Goal: Task Accomplishment & Management: Complete application form

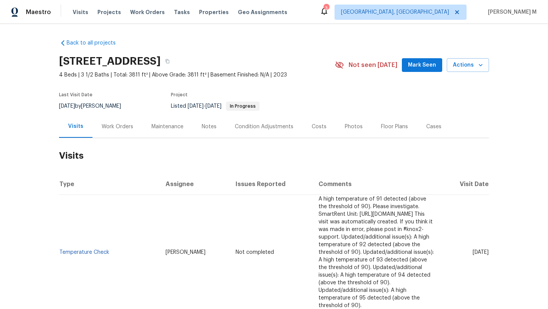
drag, startPoint x: 453, startPoint y: 239, endPoint x: 473, endPoint y: 239, distance: 19.8
click at [473, 250] on span "Thu, Sep 25 2025" at bounding box center [481, 252] width 16 height 5
copy span "Sep 25"
click at [123, 133] on div "Work Orders" at bounding box center [117, 126] width 50 height 22
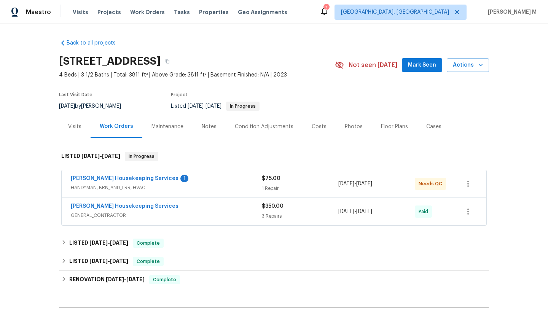
click at [175, 177] on div "Arelis Housekeeping Services 1" at bounding box center [166, 179] width 191 height 9
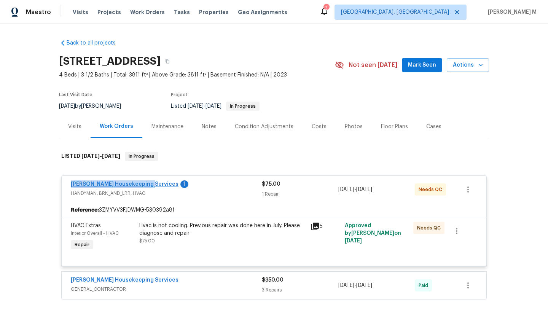
copy link "Arelis Housekeeping Service"
drag, startPoint x: 66, startPoint y: 185, endPoint x: 142, endPoint y: 185, distance: 75.4
click at [142, 185] on div "Arelis Housekeeping Services 1 HANDYMAN, BRN_AND_LRR, HVAC $75.00 1 Repair 8/17…" at bounding box center [274, 189] width 425 height 27
copy link "Arelis Housekeeping Services"
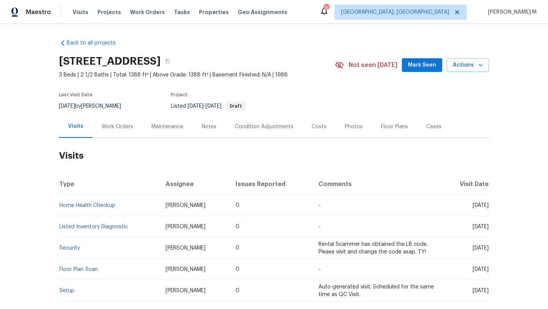
click at [421, 131] on div "Cases" at bounding box center [433, 126] width 33 height 22
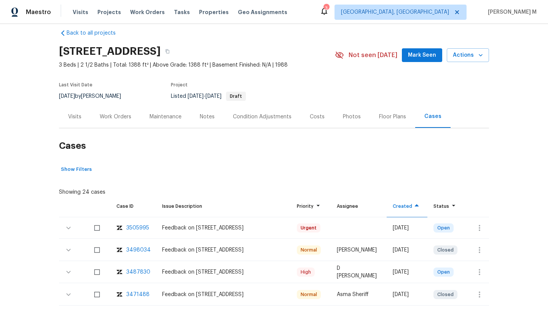
scroll to position [11, 0]
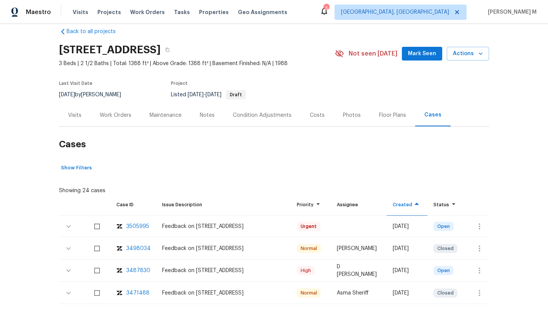
click at [140, 272] on div "3487830" at bounding box center [138, 271] width 24 height 8
click at [66, 119] on div "Visits" at bounding box center [75, 115] width 32 height 22
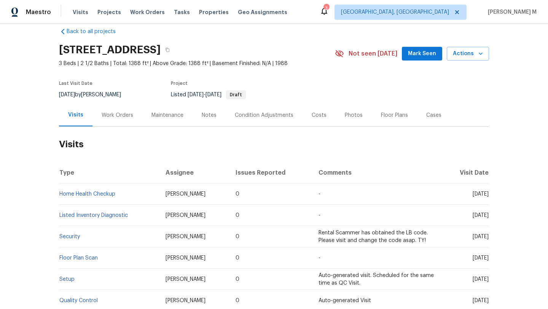
drag, startPoint x: 456, startPoint y: 194, endPoint x: 472, endPoint y: 194, distance: 15.2
click at [473, 194] on span "Mon, Sep 15 2025" at bounding box center [481, 193] width 16 height 5
copy span "Sep 15"
click at [114, 116] on div "Work Orders" at bounding box center [118, 116] width 32 height 8
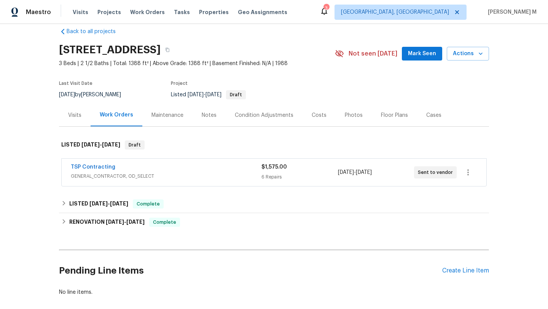
click at [148, 171] on div "TSP Contracting" at bounding box center [166, 167] width 191 height 9
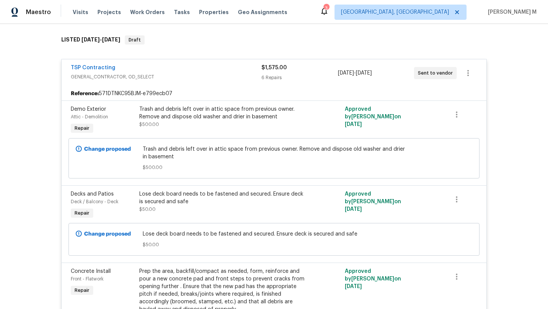
scroll to position [38, 0]
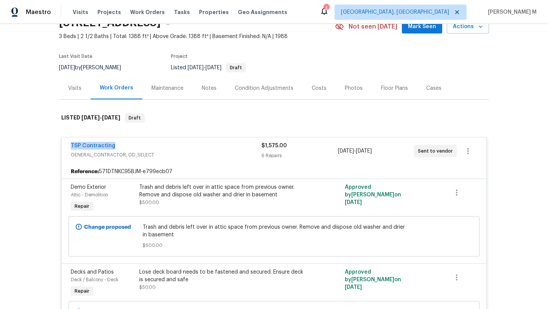
copy link "TSP Contracting"
drag, startPoint x: 65, startPoint y: 147, endPoint x: 117, endPoint y: 147, distance: 52.1
click at [117, 147] on div "TSP Contracting GENERAL_CONTRACTOR, OD_SELECT $1,575.00 6 Repairs 9/19/2025 - 9…" at bounding box center [274, 150] width 425 height 27
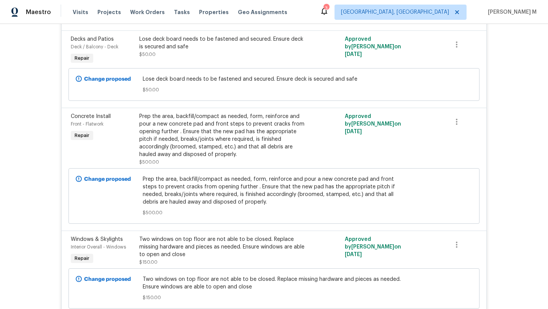
scroll to position [272, 0]
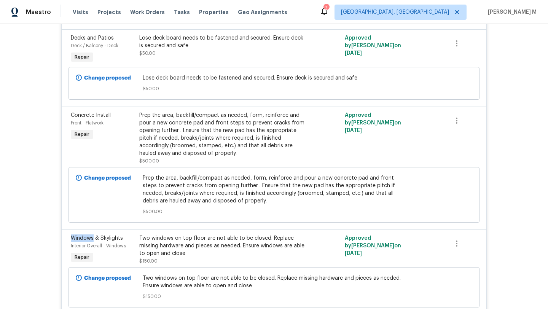
copy span "Windows"
drag, startPoint x: 68, startPoint y: 239, endPoint x: 91, endPoint y: 239, distance: 22.5
click at [91, 239] on span "Windows & Skylights" at bounding box center [97, 238] width 52 height 5
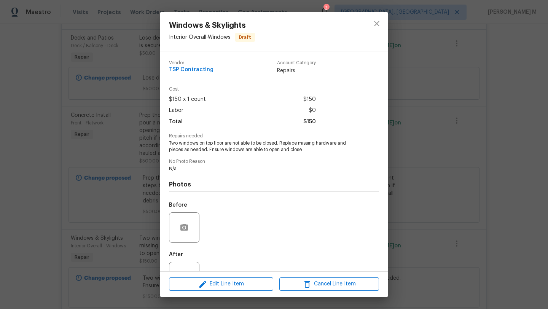
click at [414, 147] on div "Windows & Skylights Interior Overall - Windows Draft Vendor TSP Contracting Acc…" at bounding box center [274, 154] width 548 height 309
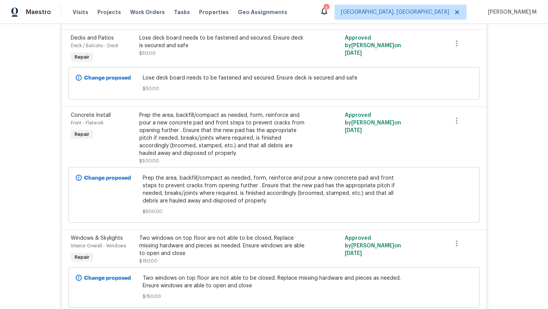
scroll to position [0, 0]
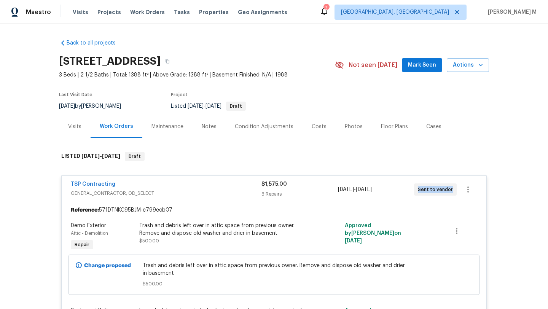
drag, startPoint x: 415, startPoint y: 190, endPoint x: 447, endPoint y: 190, distance: 32.0
click at [447, 190] on span "Sent to vendor" at bounding box center [437, 190] width 38 height 8
copy span "Sent to vendor"
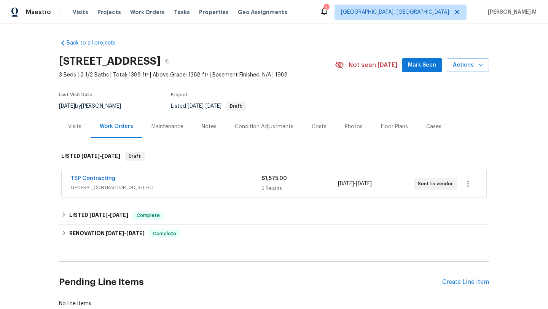
click at [76, 137] on div "Visits" at bounding box center [75, 126] width 32 height 22
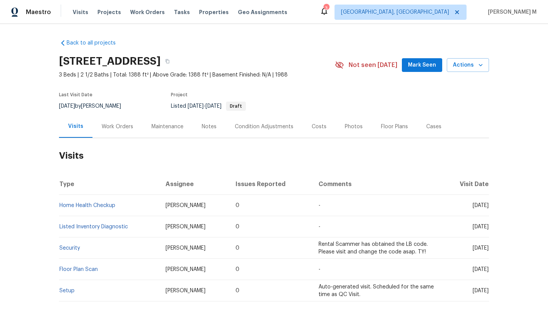
click at [127, 130] on div "Work Orders" at bounding box center [118, 127] width 32 height 8
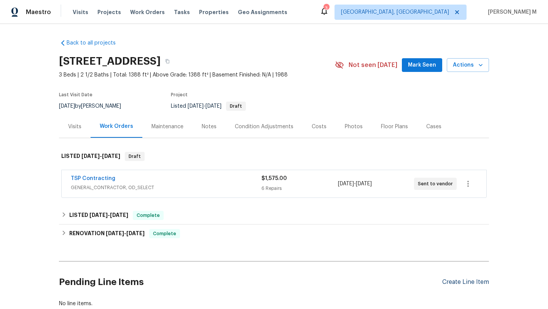
click at [456, 281] on div "Create Line Item" at bounding box center [465, 282] width 47 height 7
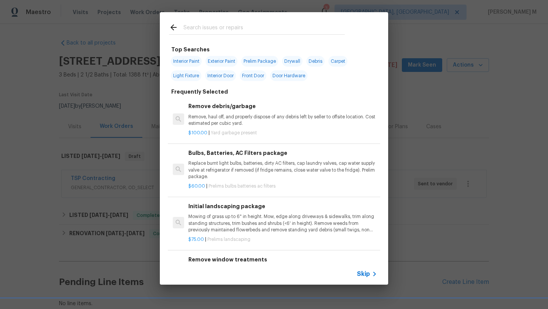
click at [368, 274] on span "Skip" at bounding box center [363, 274] width 13 height 8
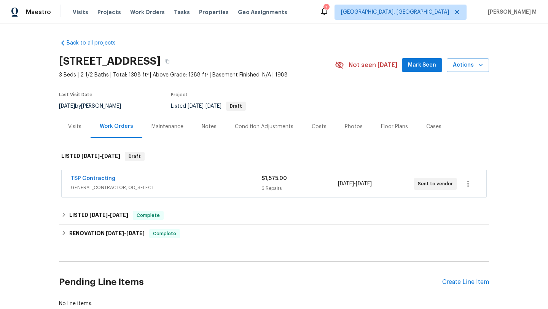
click at [78, 130] on div "Visits" at bounding box center [75, 126] width 32 height 22
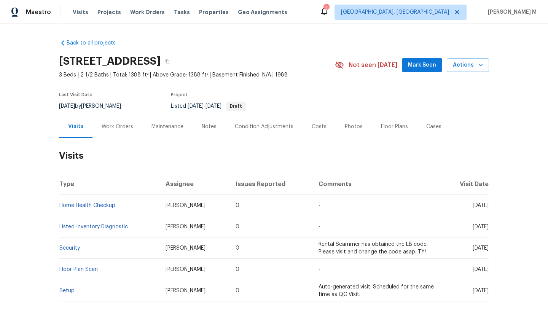
click at [423, 137] on div "Cases" at bounding box center [433, 126] width 33 height 22
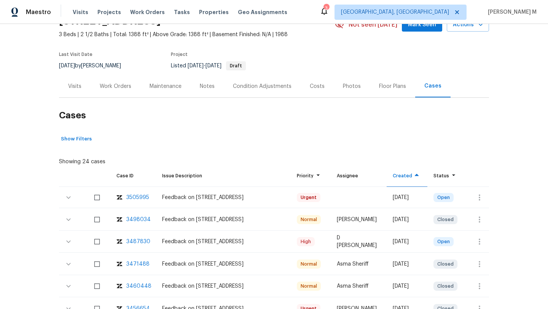
scroll to position [49, 0]
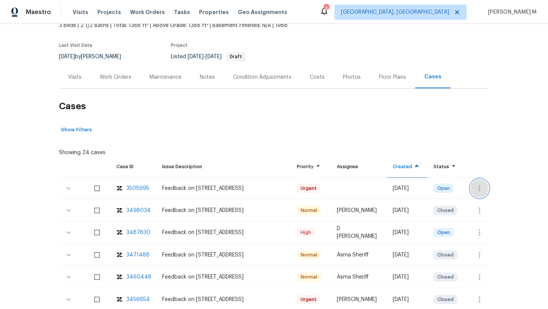
click at [479, 185] on icon "button" at bounding box center [479, 188] width 9 height 9
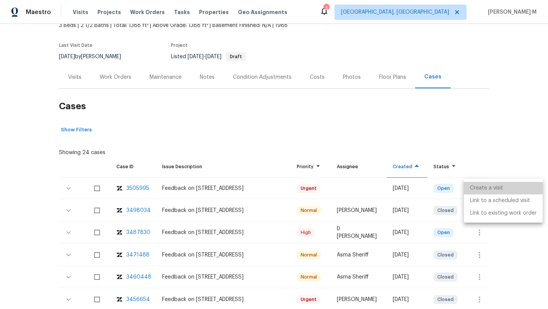
click at [479, 185] on li "Create a visit" at bounding box center [503, 188] width 79 height 13
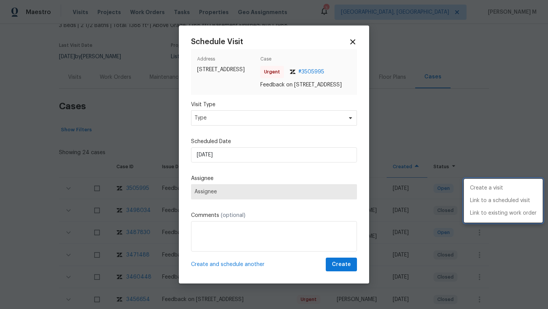
click at [271, 120] on div at bounding box center [274, 154] width 548 height 309
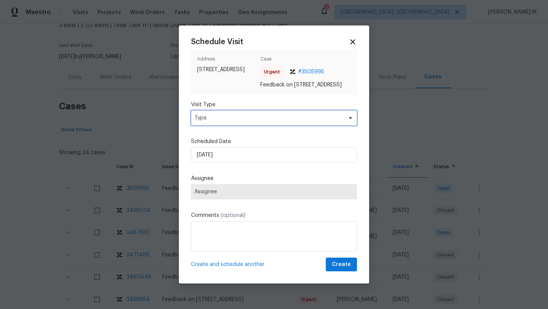
click at [270, 122] on span "Type" at bounding box center [268, 118] width 148 height 8
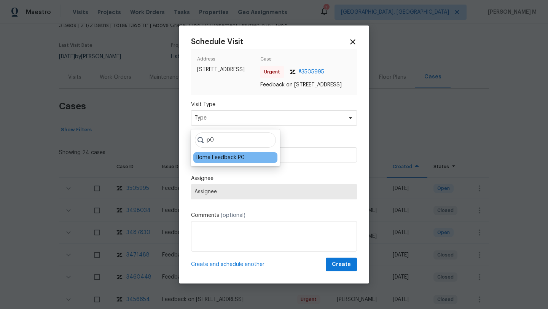
type input "p0"
click at [236, 154] on div "Home Feedback P0" at bounding box center [220, 158] width 49 height 8
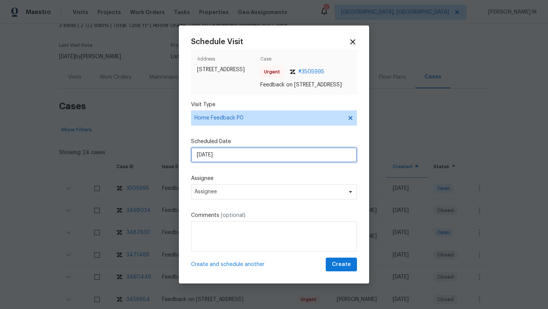
click at [235, 159] on input "21/09/2025" at bounding box center [274, 154] width 166 height 15
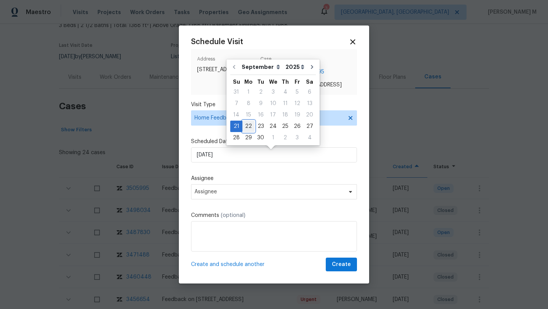
click at [248, 128] on div "22" at bounding box center [248, 126] width 12 height 11
type input "22/09/2025"
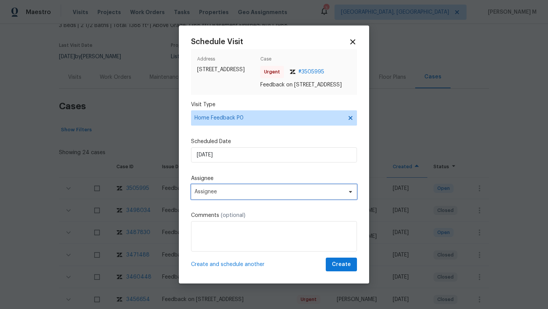
click at [226, 192] on span "Assignee" at bounding box center [274, 191] width 166 height 15
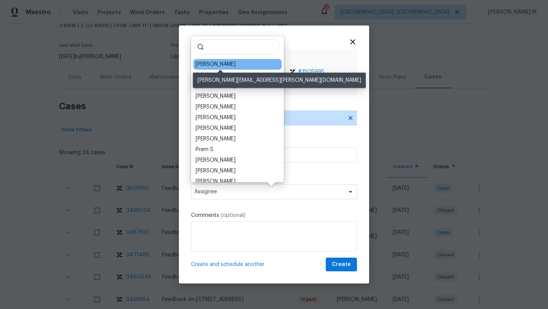
click at [223, 64] on div "Nicolas Campuzano" at bounding box center [216, 65] width 40 height 8
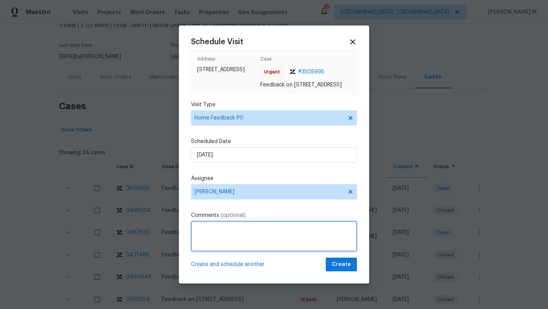
click at [215, 237] on textarea at bounding box center [274, 236] width 166 height 30
paste textarea "Very strong smell in the basement"
paste textarea "Kindly complete the visit and update if any WO needs to be created. Thank you"
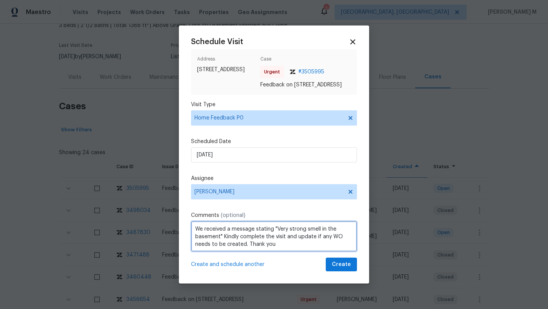
scroll to position [1, 0]
type textarea "We received a message stating "Very strong smell in the basement" Kindly comple…"
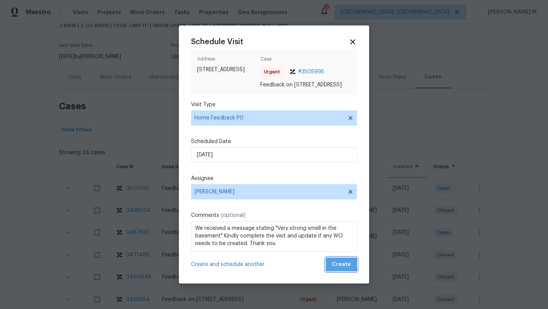
click at [332, 268] on span "Create" at bounding box center [341, 265] width 19 height 10
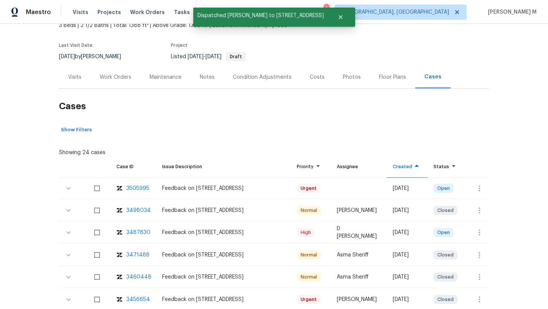
click at [75, 86] on div "Visits" at bounding box center [75, 77] width 32 height 22
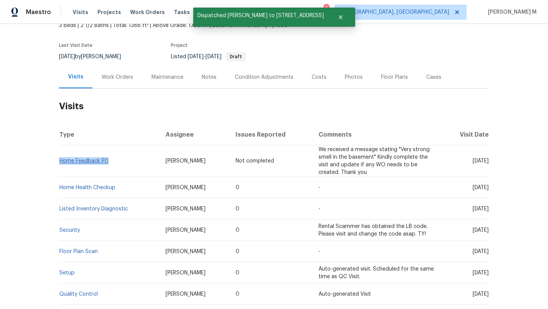
drag, startPoint x: 107, startPoint y: 161, endPoint x: 57, endPoint y: 161, distance: 49.5
click at [59, 161] on td "Home Feedback P0" at bounding box center [109, 161] width 100 height 32
copy link "Home Feedback P0"
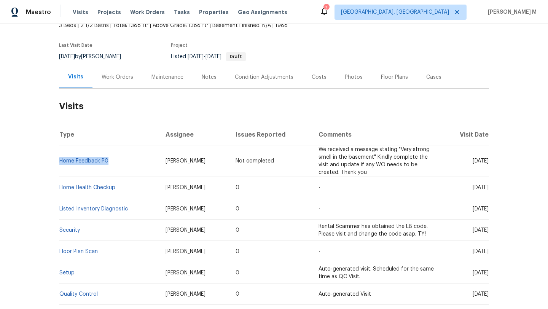
drag, startPoint x: 150, startPoint y: 161, endPoint x: 204, endPoint y: 161, distance: 54.0
click at [204, 161] on td "Nicolas Campuzano" at bounding box center [194, 161] width 70 height 32
copy span "Nicolas Campuzano"
drag, startPoint x: 454, startPoint y: 161, endPoint x: 472, endPoint y: 163, distance: 17.2
click at [473, 163] on span "Mon, Sep 22 2025" at bounding box center [481, 160] width 16 height 5
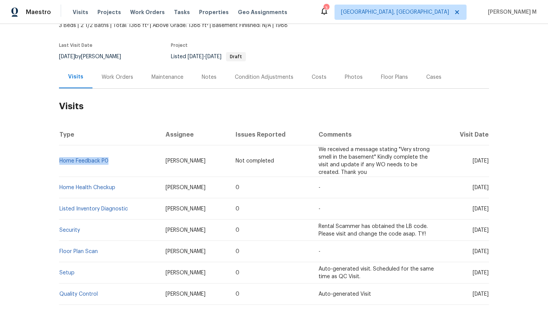
copy span "Sep 22"
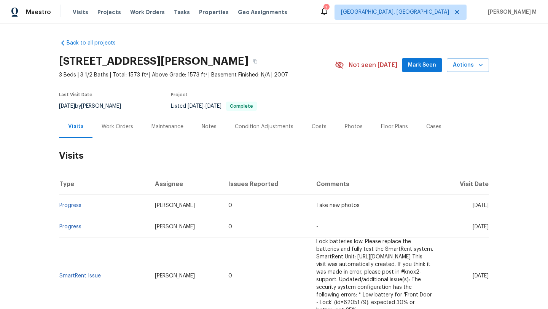
drag, startPoint x: 456, startPoint y: 205, endPoint x: 469, endPoint y: 205, distance: 13.3
click at [473, 205] on span "[DATE]" at bounding box center [481, 205] width 16 height 5
copy span "[DATE]"
click at [132, 123] on div "Work Orders" at bounding box center [117, 126] width 50 height 22
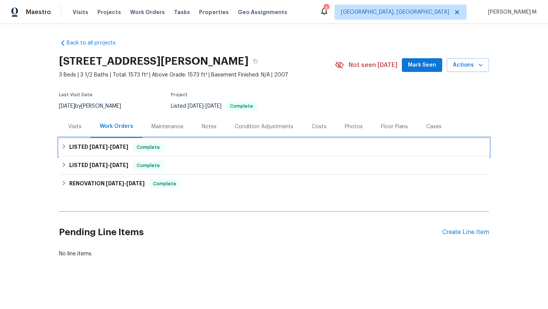
click at [115, 146] on span "[DATE]" at bounding box center [119, 146] width 18 height 5
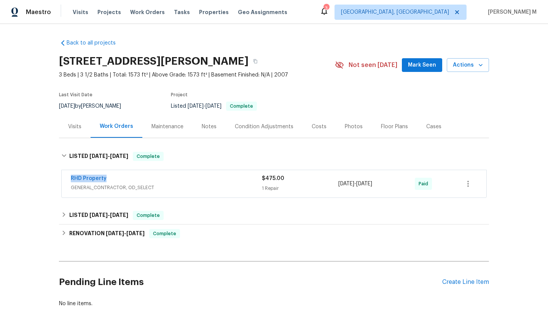
drag, startPoint x: 66, startPoint y: 177, endPoint x: 115, endPoint y: 177, distance: 49.1
click at [115, 177] on div "RHD Property GENERAL_CONTRACTOR, OD_SELECT $475.00 1 Repair [DATE] - [DATE] Paid" at bounding box center [274, 183] width 425 height 27
copy link "RHD Property"
click at [121, 177] on div "RHD Property" at bounding box center [166, 179] width 191 height 9
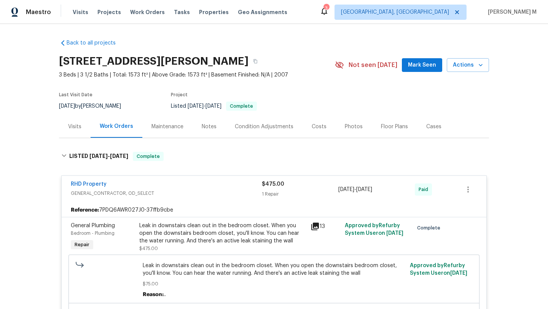
copy div "[DATE] - 9/2/202"
drag, startPoint x: 335, startPoint y: 190, endPoint x: 386, endPoint y: 193, distance: 51.8
click at [386, 193] on div "RHD Property GENERAL_CONTRACTOR, OD_SELECT $475.00 1 Repair [DATE] - [DATE] Paid" at bounding box center [265, 189] width 388 height 18
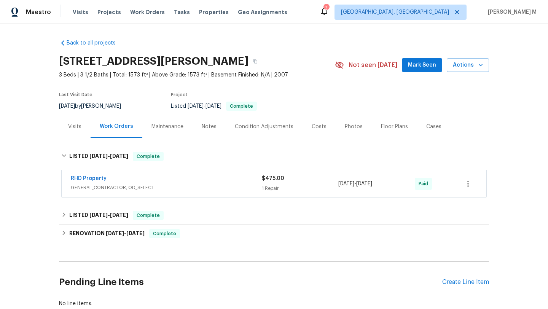
click at [440, 130] on div "Cases" at bounding box center [433, 126] width 33 height 22
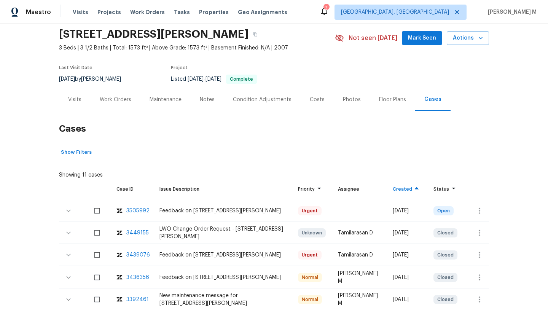
scroll to position [29, 0]
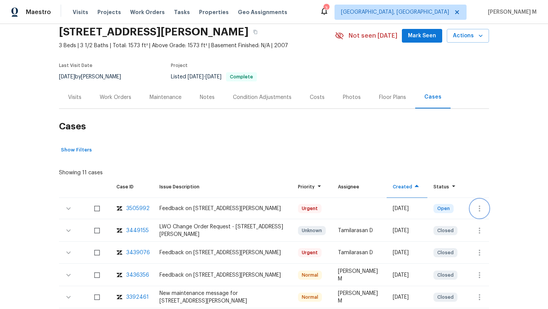
click at [479, 210] on icon "button" at bounding box center [480, 208] width 2 height 6
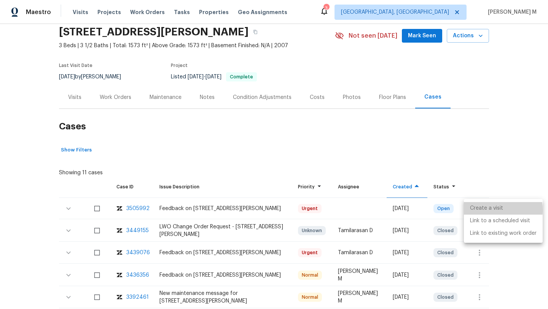
click at [478, 210] on li "Create a visit" at bounding box center [503, 208] width 79 height 13
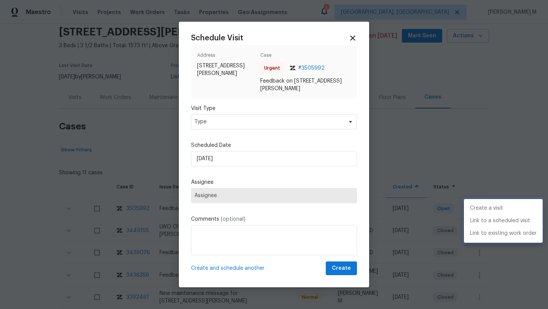
click at [310, 124] on div at bounding box center [274, 154] width 548 height 309
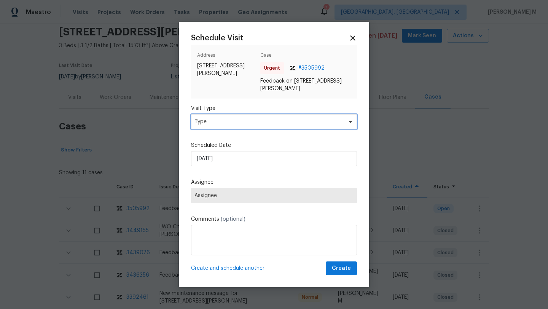
click at [310, 124] on span "Type" at bounding box center [268, 122] width 148 height 8
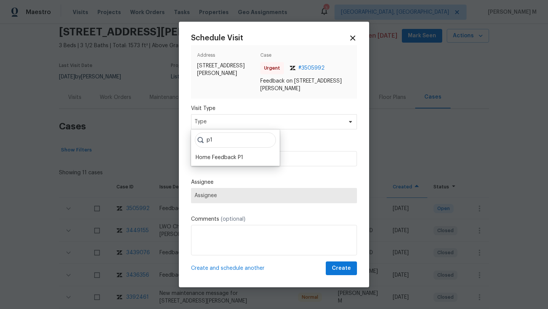
type input "p1"
click at [243, 151] on div "p1 Home Feedback P1" at bounding box center [235, 147] width 89 height 37
click at [239, 153] on div "Home Feedback P1" at bounding box center [235, 157] width 84 height 11
click at [237, 156] on div "Home Feedback P1" at bounding box center [220, 158] width 48 height 8
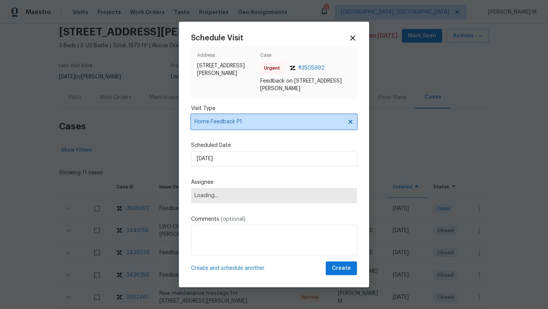
click at [347, 124] on icon at bounding box center [350, 122] width 6 height 6
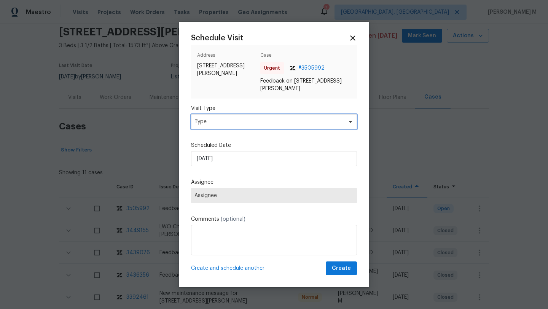
click at [307, 125] on span "Type" at bounding box center [268, 122] width 148 height 8
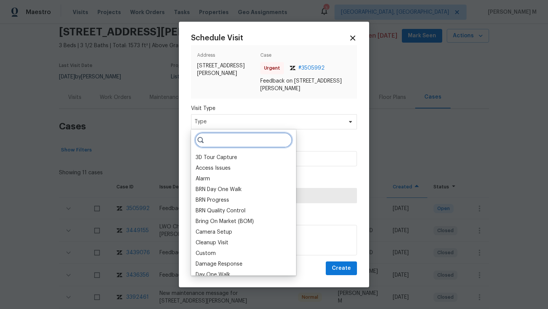
click at [250, 144] on input "search" at bounding box center [243, 139] width 97 height 15
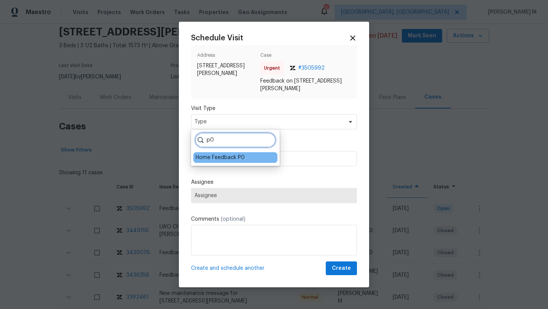
type input "p0"
click at [225, 157] on div "Home Feedback P0" at bounding box center [220, 158] width 49 height 8
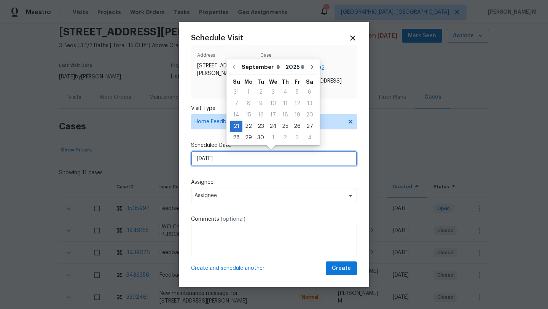
click at [237, 162] on input "21/09/2025" at bounding box center [274, 158] width 166 height 15
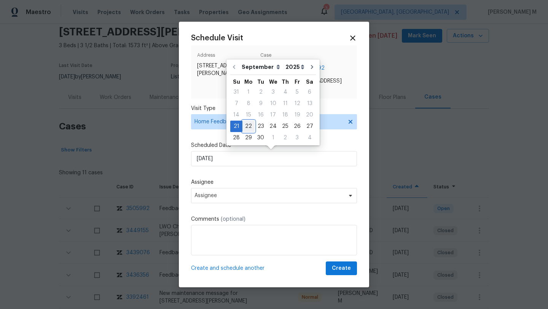
click at [247, 129] on div "22" at bounding box center [248, 126] width 12 height 11
type input "22/09/2025"
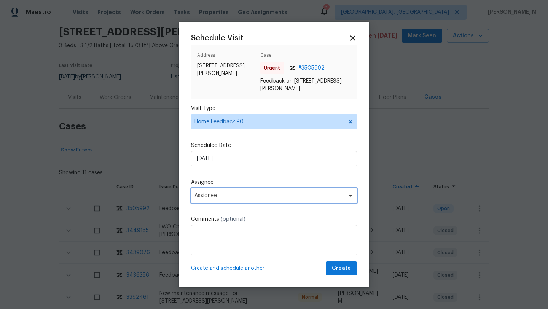
click at [237, 191] on span "Assignee" at bounding box center [274, 195] width 166 height 15
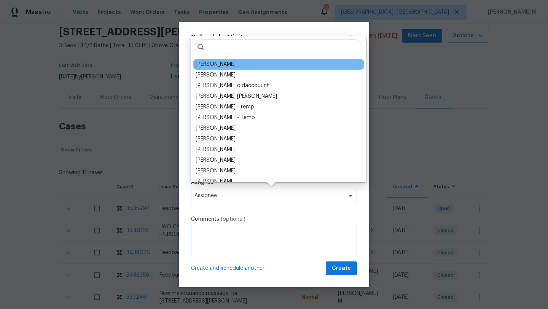
click at [242, 63] on div "Lee Privette" at bounding box center [278, 64] width 170 height 11
click at [224, 65] on div "Lee Privette" at bounding box center [216, 65] width 40 height 8
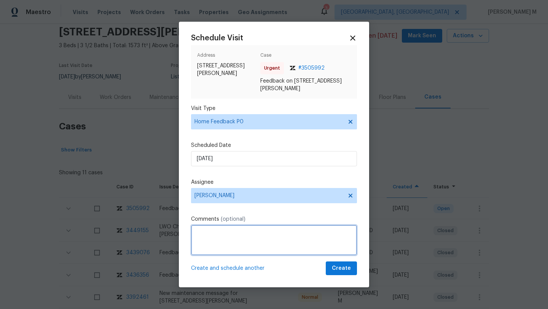
click at [225, 249] on textarea at bounding box center [274, 240] width 166 height 30
paste textarea "Strong smell of dog urine near the entrance. Strong smoke odor inside the prope…"
paste textarea "Kindly complete the visit and update if any WO needs to be created. Thank you"
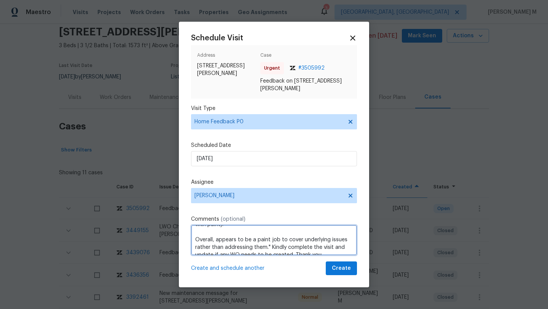
scroll to position [80, 0]
type textarea "We received multiple issues "Strong smell of dog urine near the entrance. Stron…"
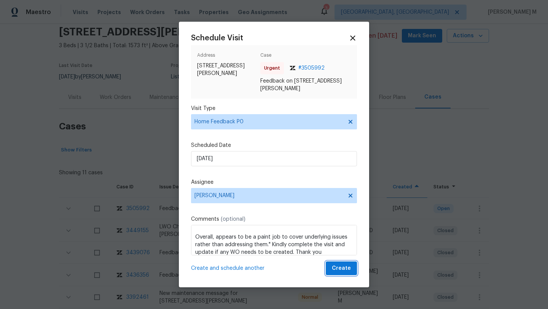
click at [332, 269] on span "Create" at bounding box center [341, 269] width 19 height 10
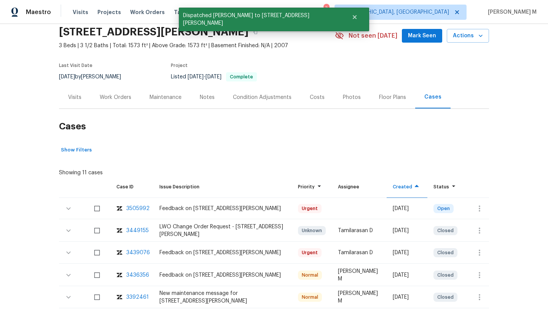
click at [70, 96] on div "Visits" at bounding box center [74, 98] width 13 height 8
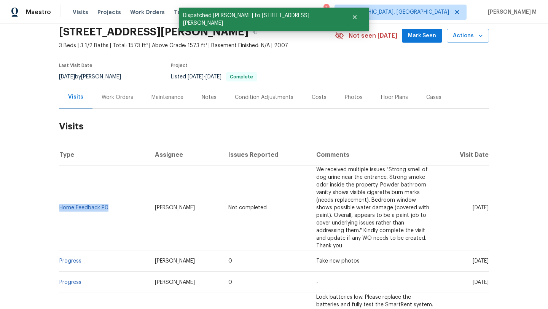
drag, startPoint x: 109, startPoint y: 197, endPoint x: 57, endPoint y: 196, distance: 51.8
click at [59, 196] on td "Home Feedback P0" at bounding box center [104, 208] width 90 height 85
copy link "Home Feedback P0"
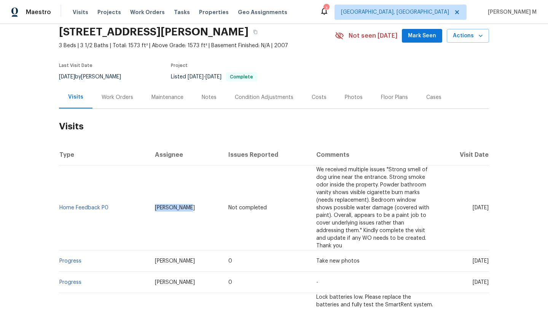
drag, startPoint x: 144, startPoint y: 198, endPoint x: 170, endPoint y: 198, distance: 26.3
click at [170, 198] on td "Lee Privette" at bounding box center [186, 208] width 74 height 85
copy span "Lee Privette"
drag, startPoint x: 455, startPoint y: 198, endPoint x: 472, endPoint y: 198, distance: 16.4
click at [473, 205] on span "Mon, Sep 22 2025" at bounding box center [481, 207] width 16 height 5
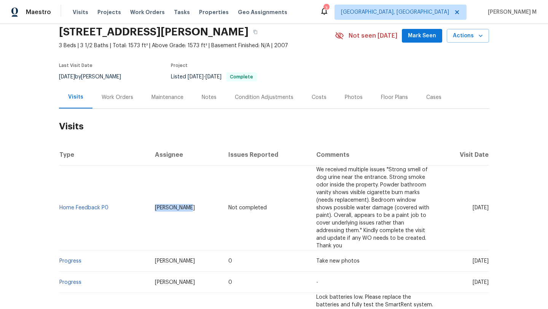
copy span "Sep 22"
copy link "Home Feedback P0"
drag, startPoint x: 115, startPoint y: 198, endPoint x: 57, endPoint y: 197, distance: 58.6
click at [59, 197] on td "Home Feedback P0" at bounding box center [104, 208] width 90 height 85
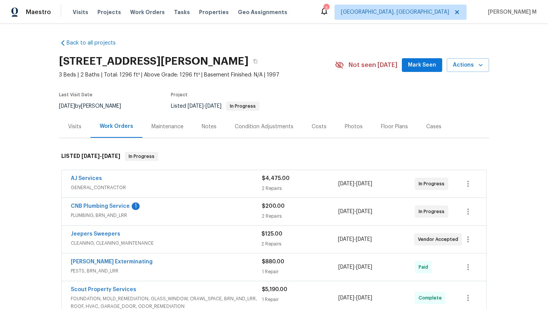
click at [408, 124] on div "Floor Plans" at bounding box center [394, 126] width 45 height 22
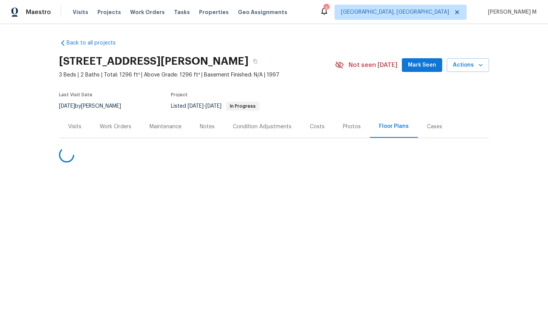
click at [418, 126] on div "Cases" at bounding box center [434, 126] width 33 height 22
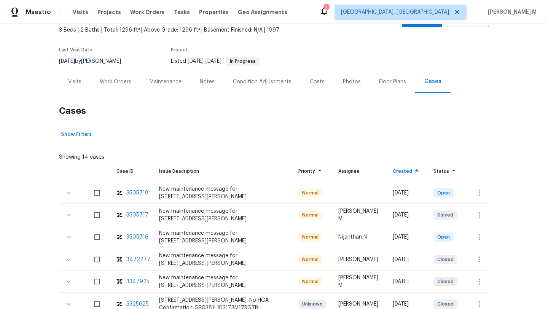
scroll to position [50, 0]
